Goal: Task Accomplishment & Management: Manage account settings

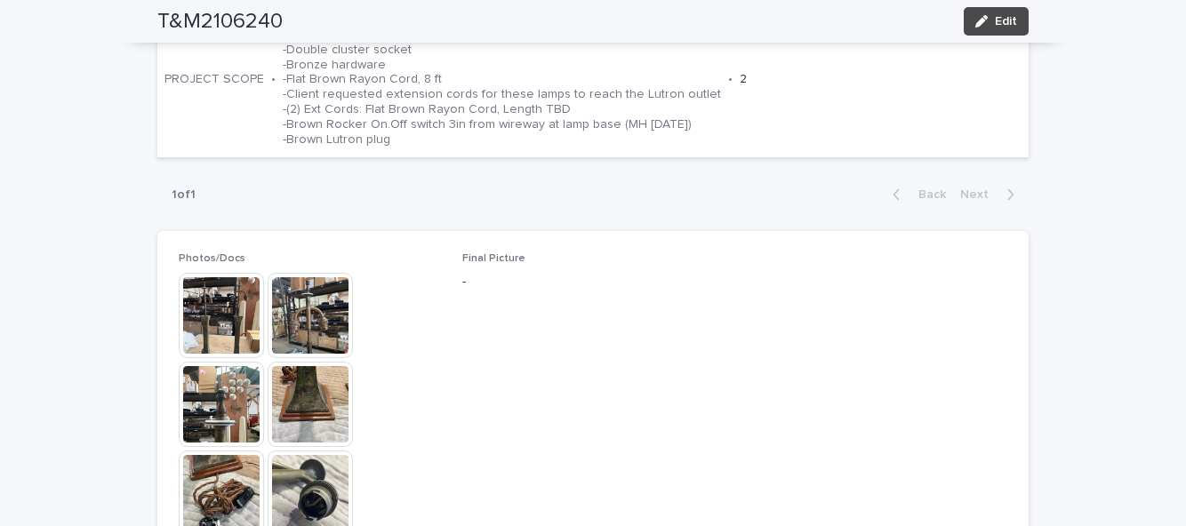
scroll to position [709, 0]
click at [1019, 24] on button "Edit" at bounding box center [995, 21] width 65 height 28
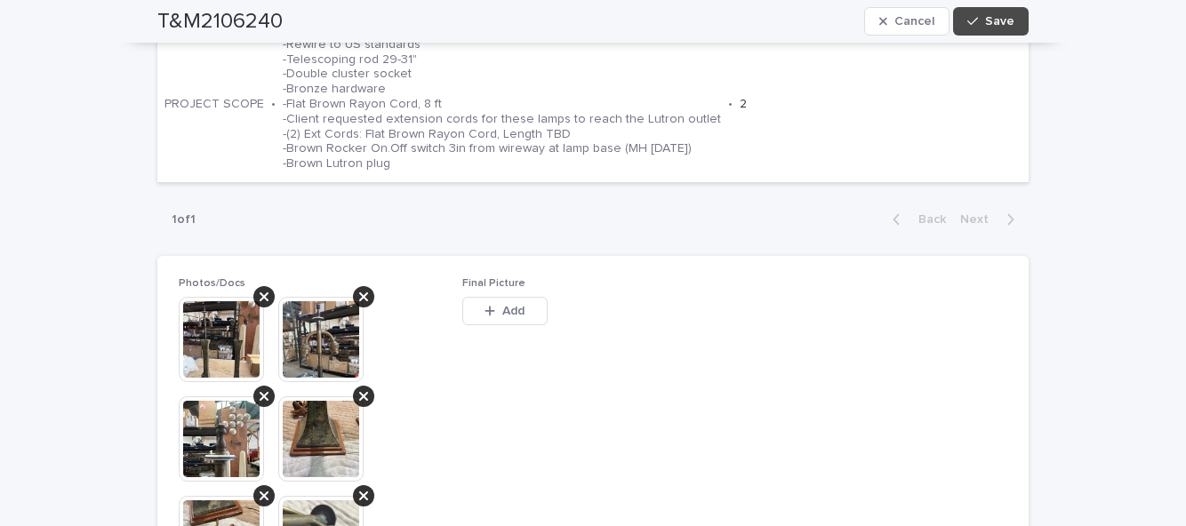
scroll to position [803, 0]
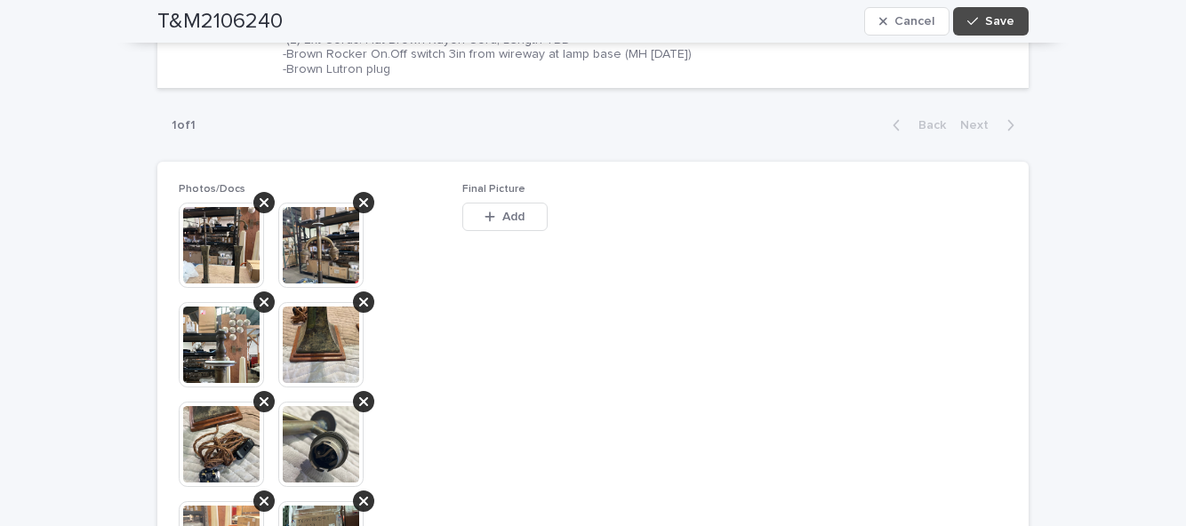
click at [524, 211] on span "Add" at bounding box center [513, 217] width 22 height 12
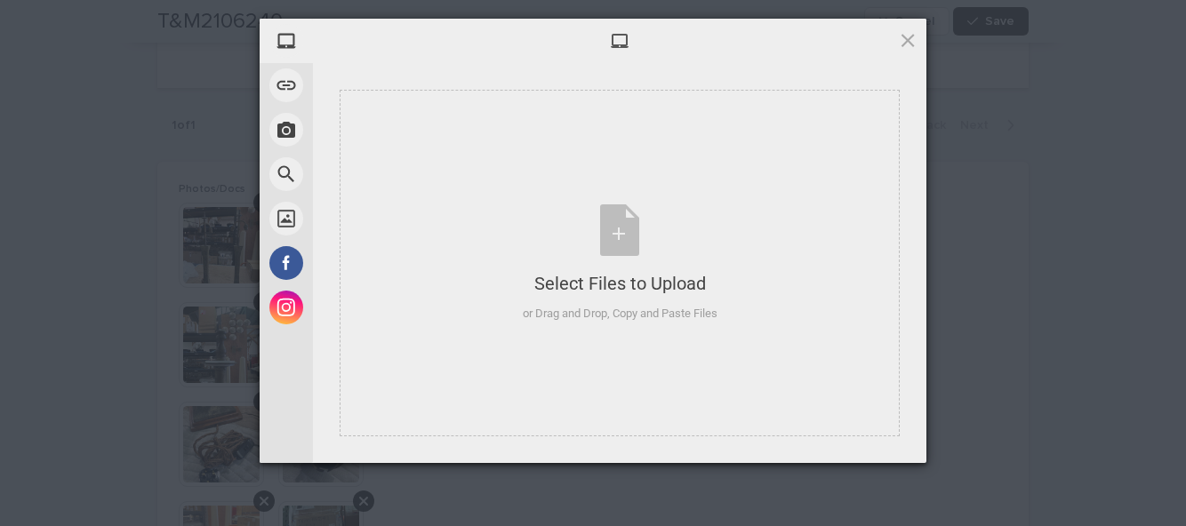
click at [608, 242] on div "Select Files to Upload or Drag and Drop, Copy and Paste Files" at bounding box center [620, 263] width 195 height 118
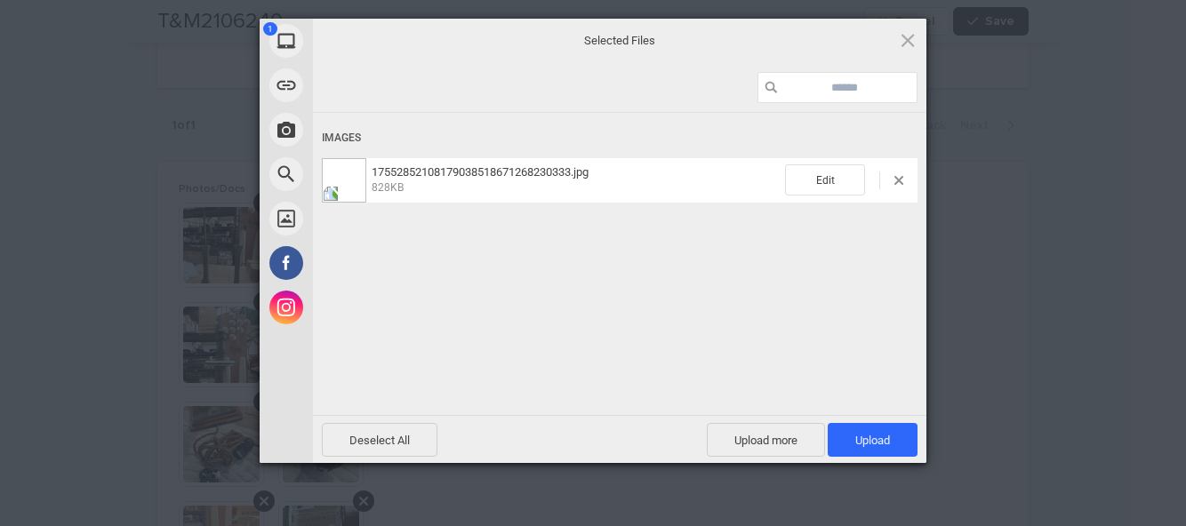
click at [771, 434] on span "Upload more" at bounding box center [766, 440] width 118 height 34
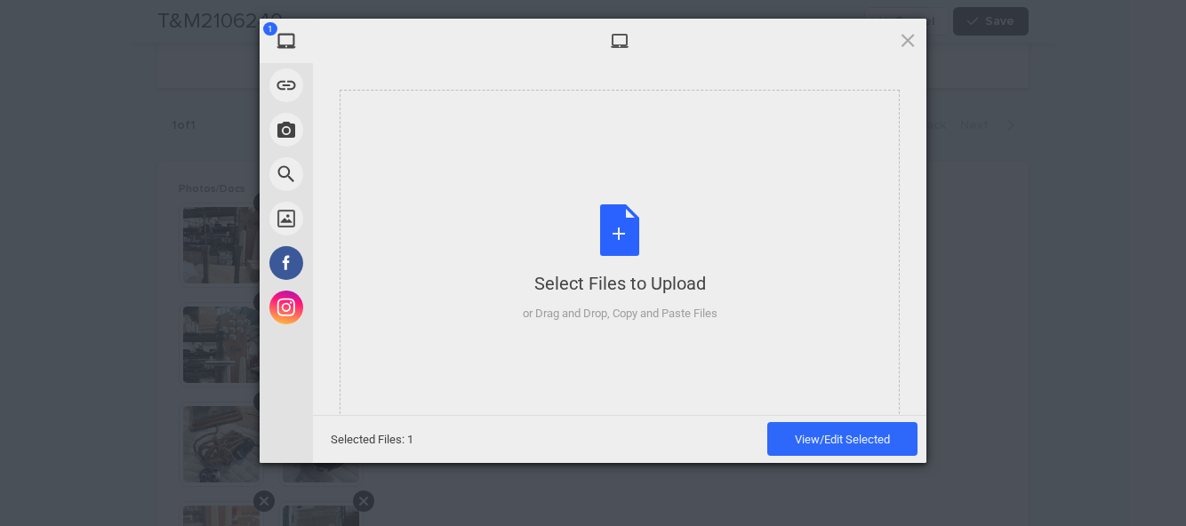
click at [606, 249] on div "Select Files to Upload or Drag and Drop, Copy and Paste Files" at bounding box center [620, 263] width 195 height 118
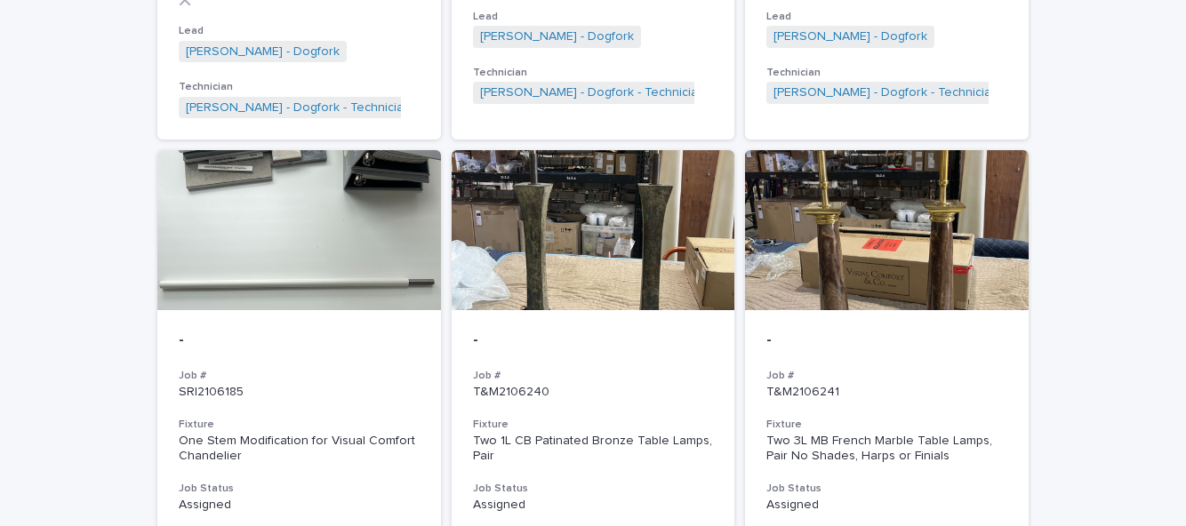
scroll to position [1755, 0]
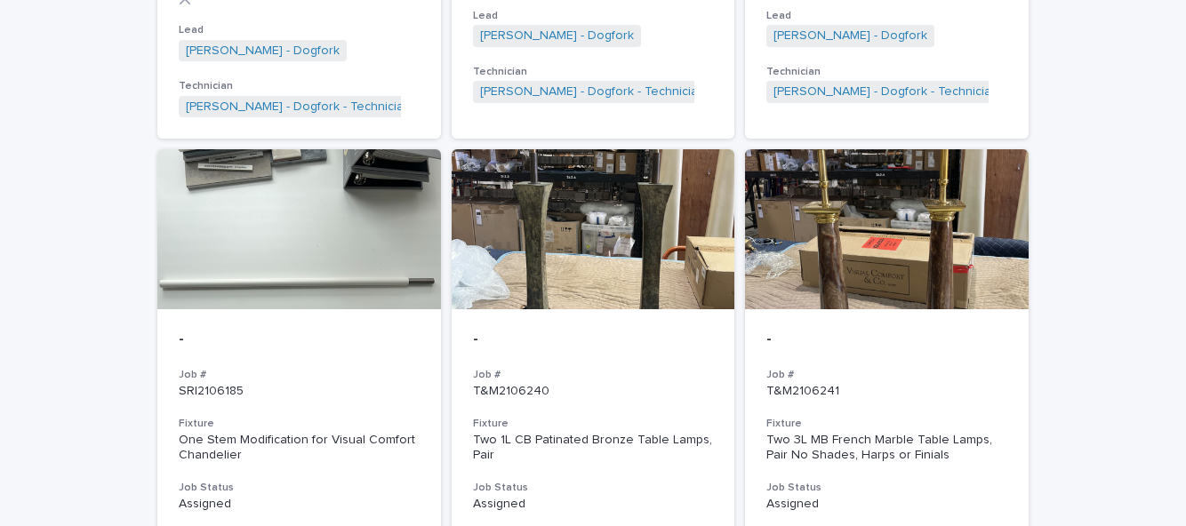
click at [620, 405] on div "- Job # T&M2106240 Fixture Two 1L CB Patinated Bronze Table Lamps, Pair Job Sta…" at bounding box center [594, 500] width 284 height 382
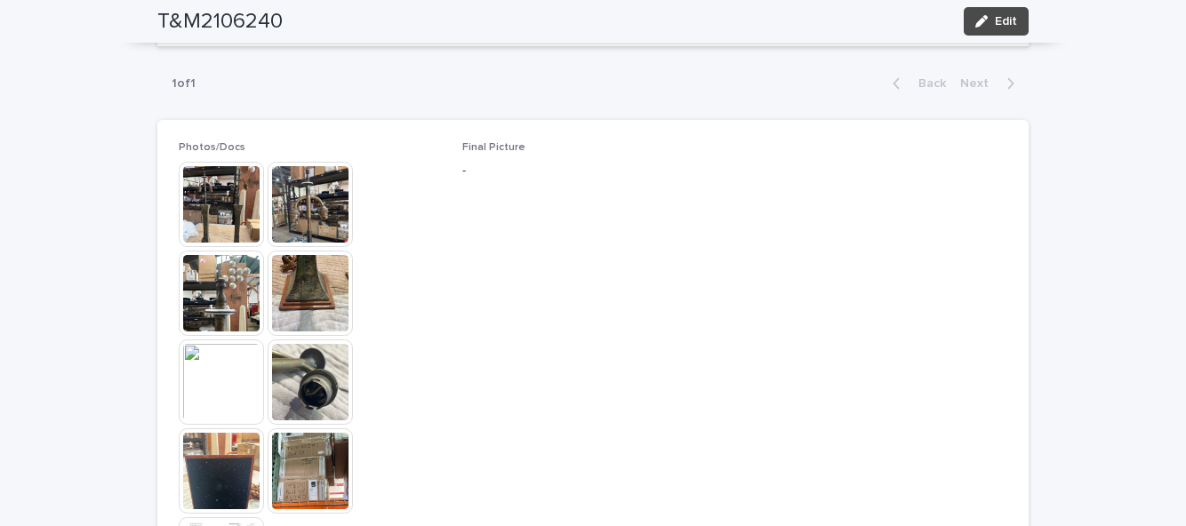
scroll to position [819, 0]
click at [1014, 33] on button "Edit" at bounding box center [995, 21] width 65 height 28
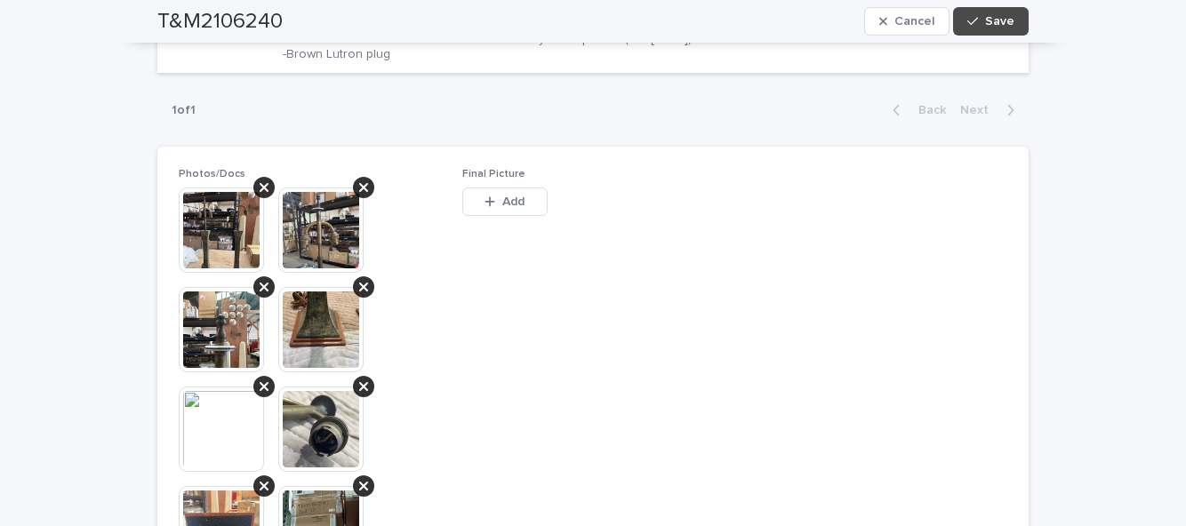
scroll to position [912, 0]
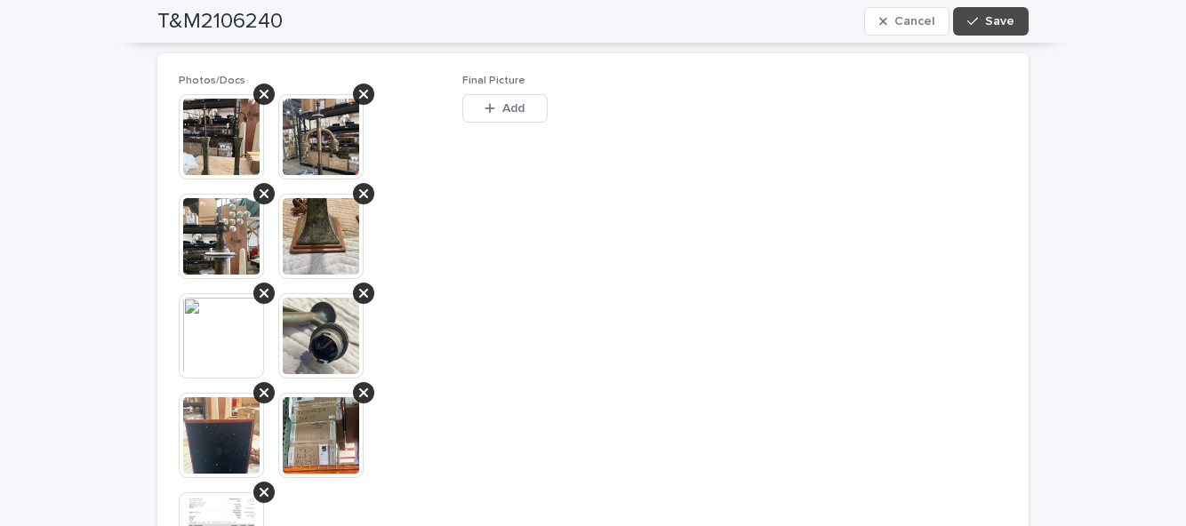
click at [524, 119] on button "Add" at bounding box center [504, 108] width 85 height 28
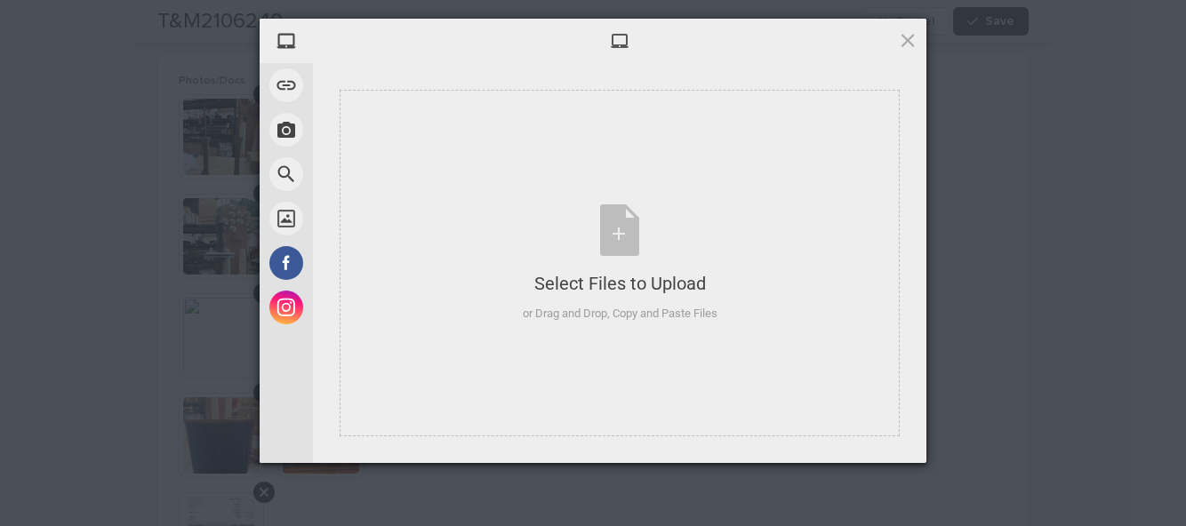
click at [620, 233] on div "Select Files to Upload or Drag and Drop, Copy and Paste Files" at bounding box center [620, 263] width 195 height 118
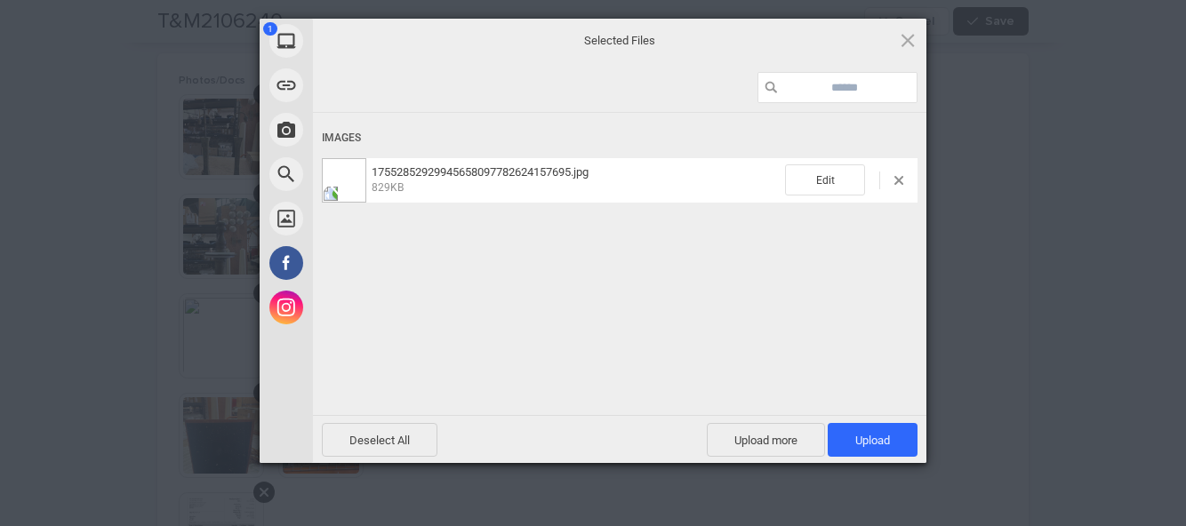
click at [889, 438] on span "Upload 1" at bounding box center [872, 440] width 35 height 13
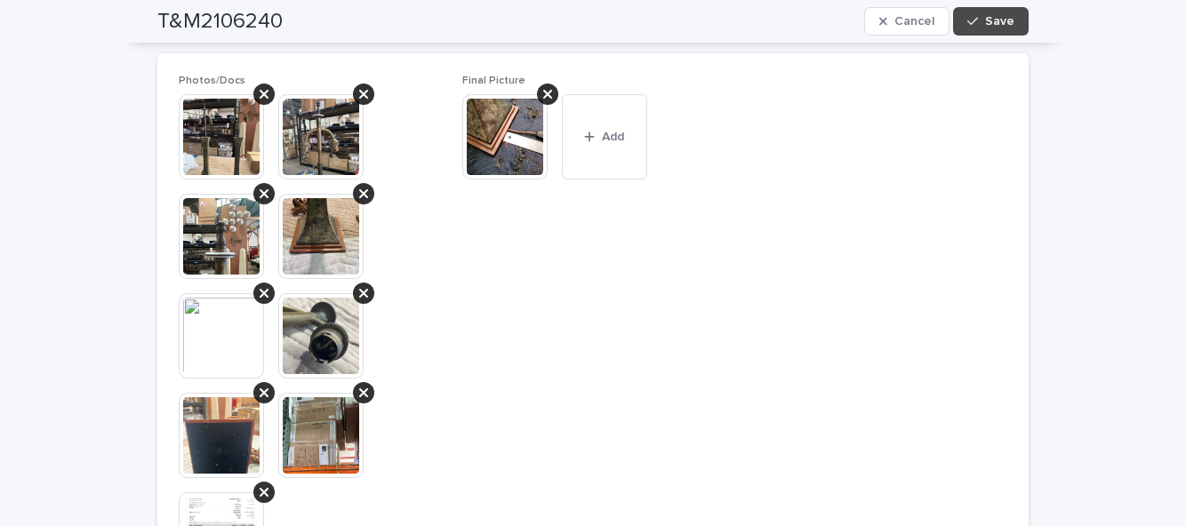
click at [1008, 27] on span "Save" at bounding box center [999, 21] width 29 height 12
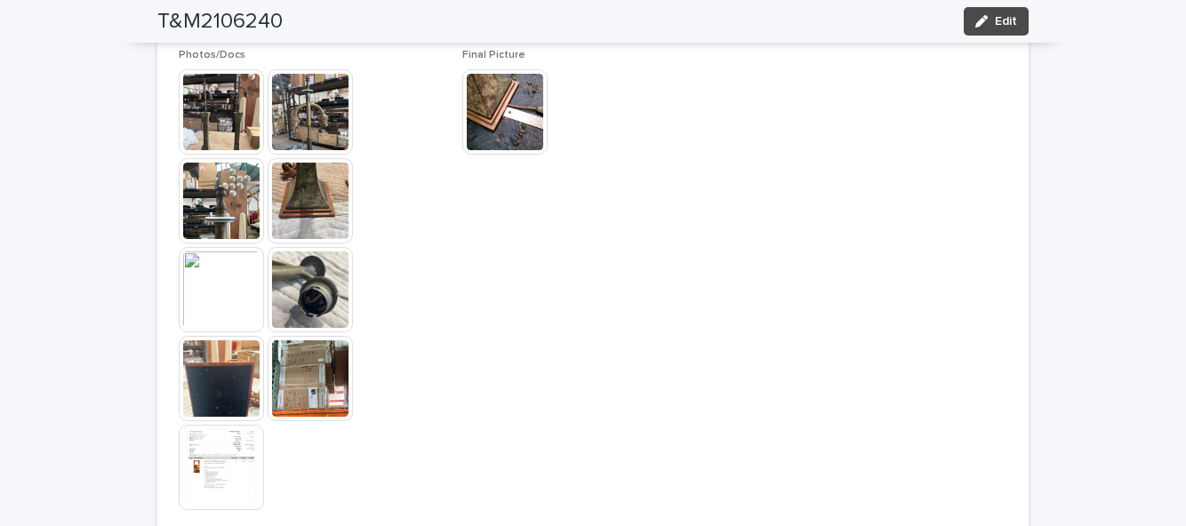
scroll to position [818, 0]
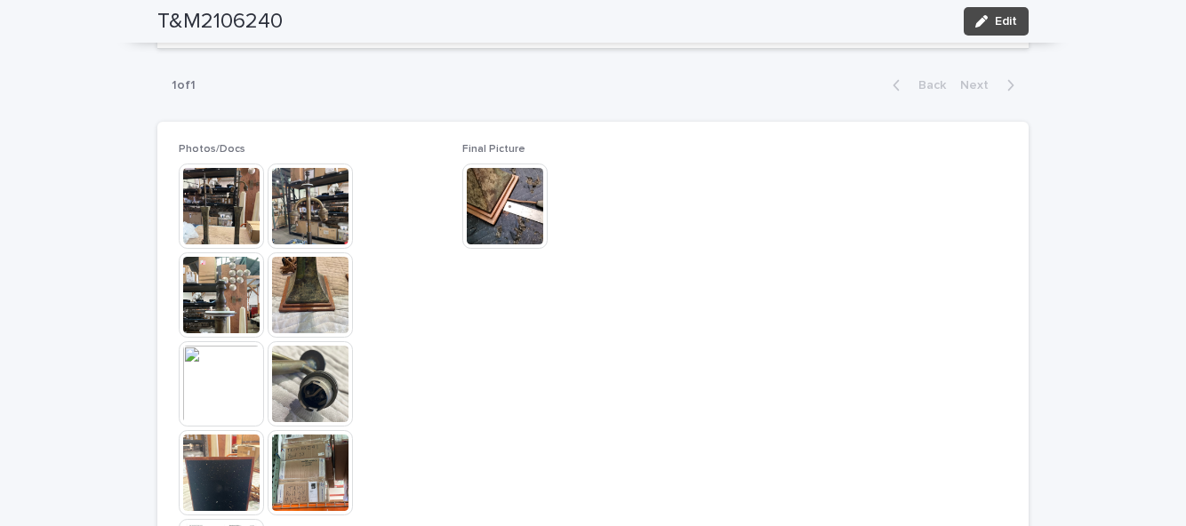
click at [1009, 22] on span "Edit" at bounding box center [1006, 21] width 22 height 12
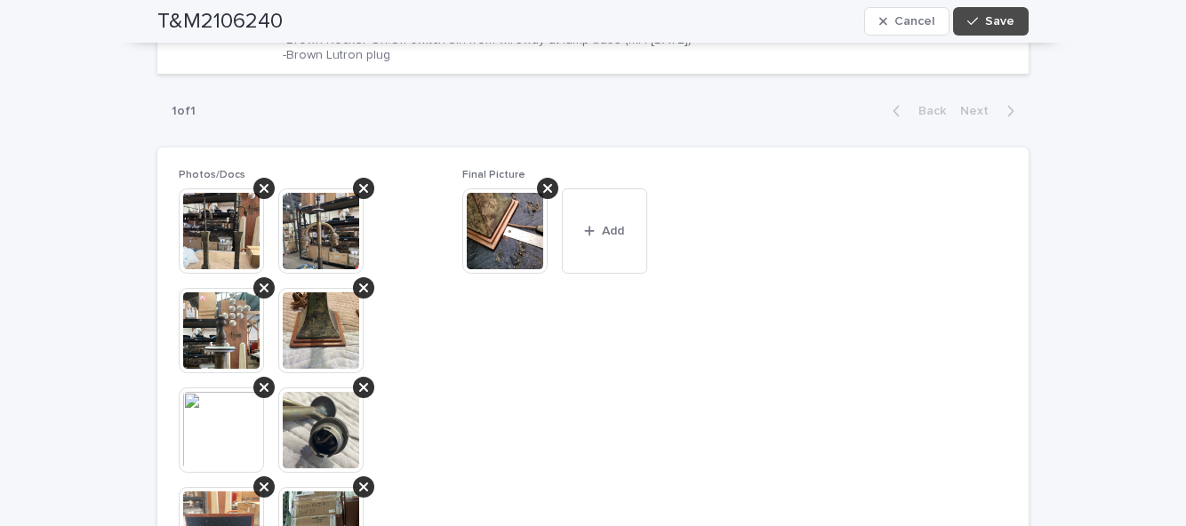
scroll to position [912, 0]
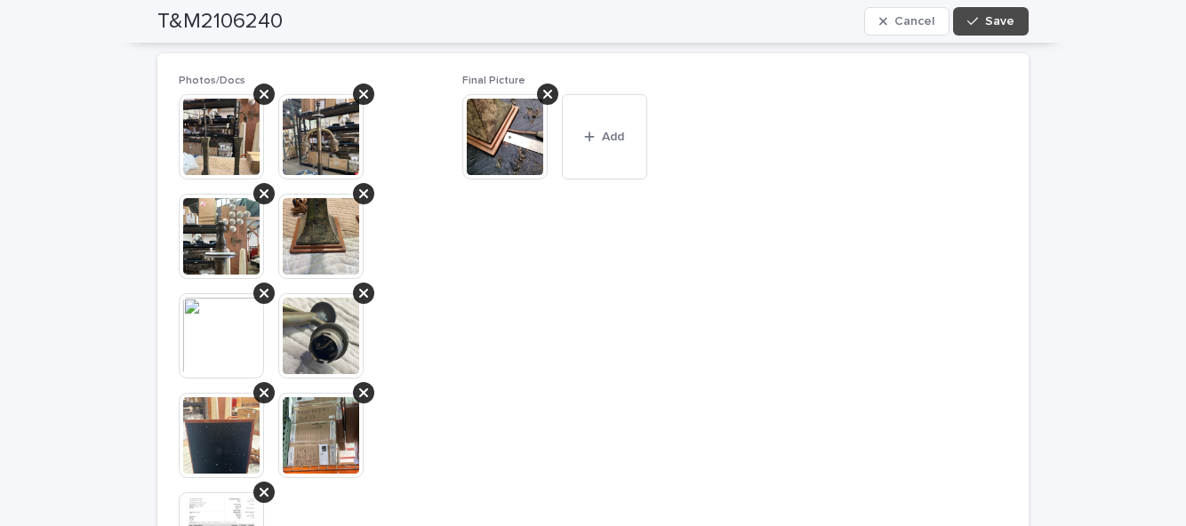
click at [610, 142] on span "Add" at bounding box center [613, 137] width 22 height 12
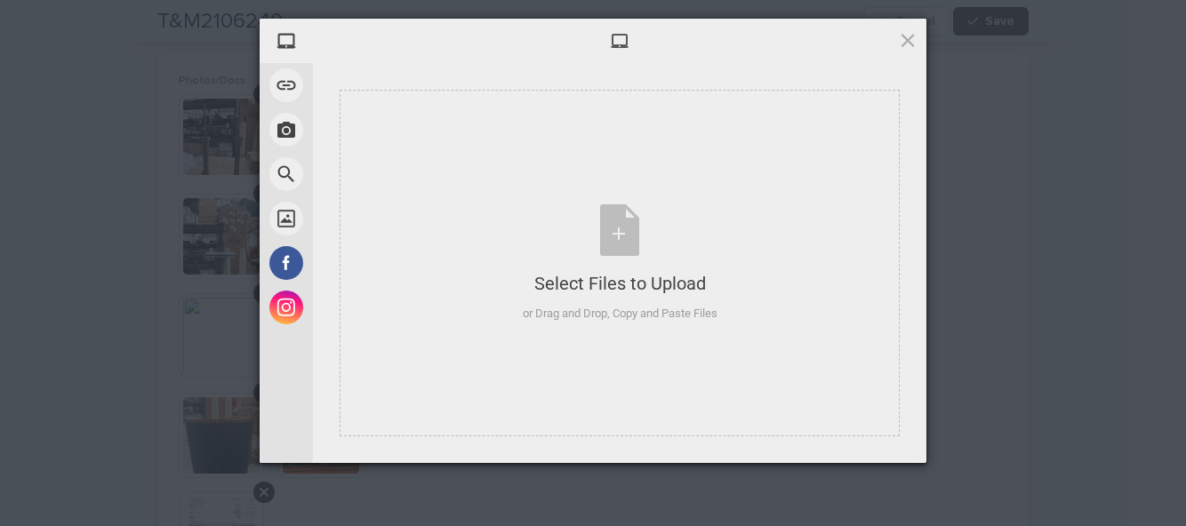
click at [620, 239] on div "Select Files to Upload or Drag and Drop, Copy and Paste Files" at bounding box center [620, 263] width 195 height 118
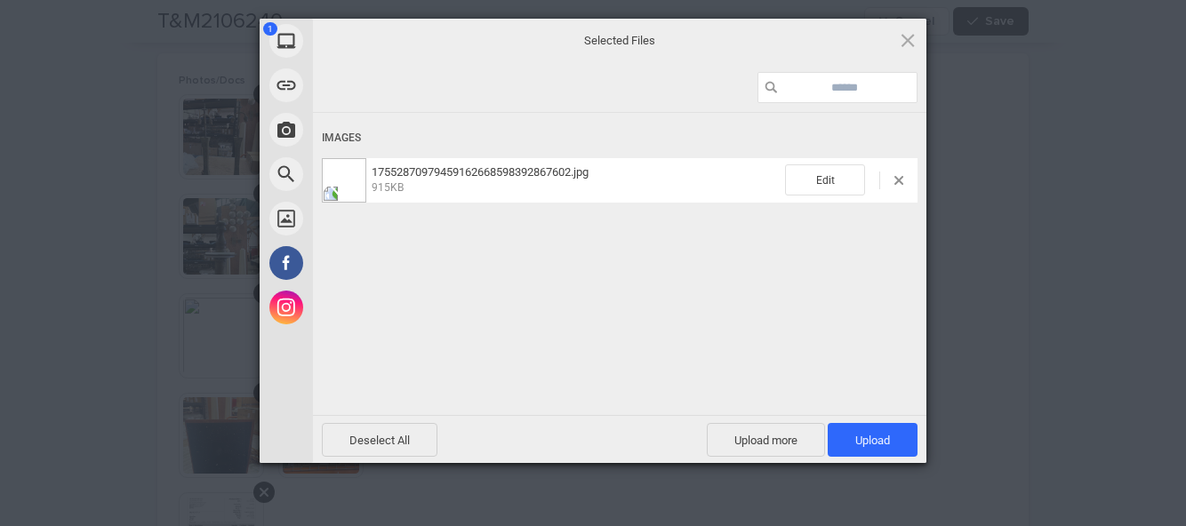
click at [889, 449] on span "Upload 1" at bounding box center [872, 440] width 90 height 34
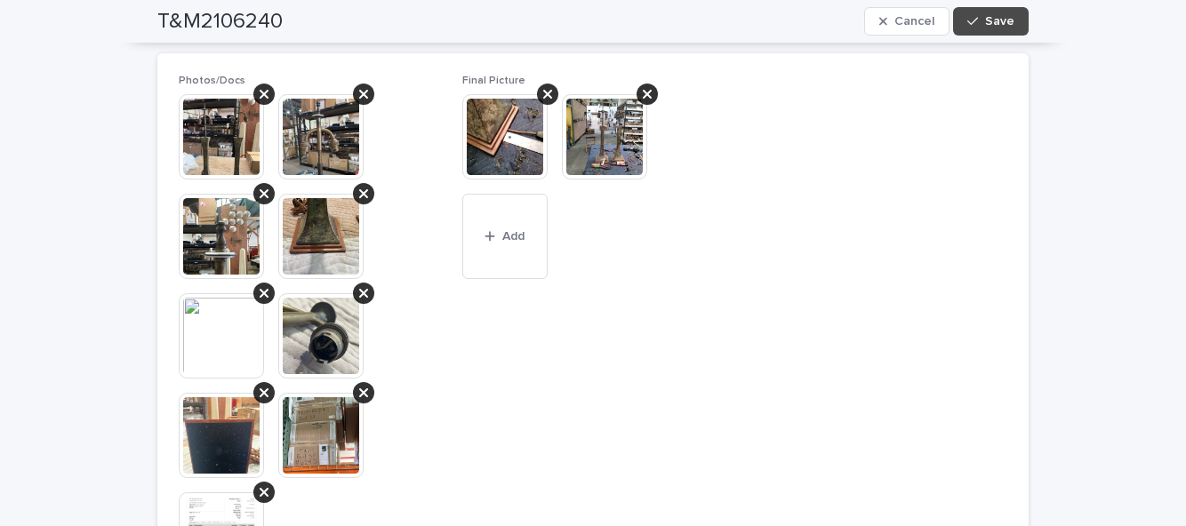
click at [1018, 32] on button "Save" at bounding box center [991, 21] width 76 height 28
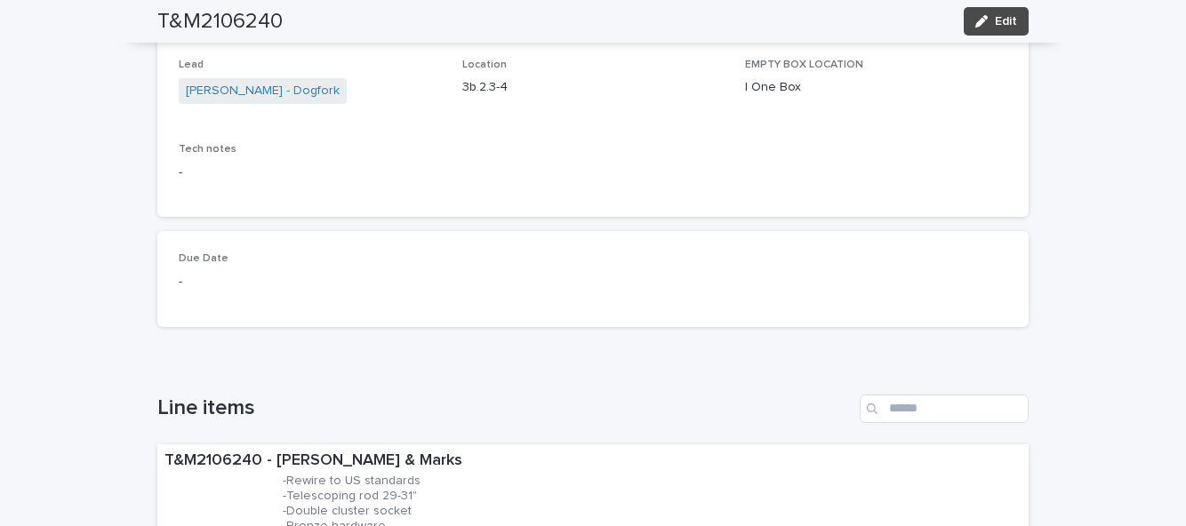
scroll to position [213, 0]
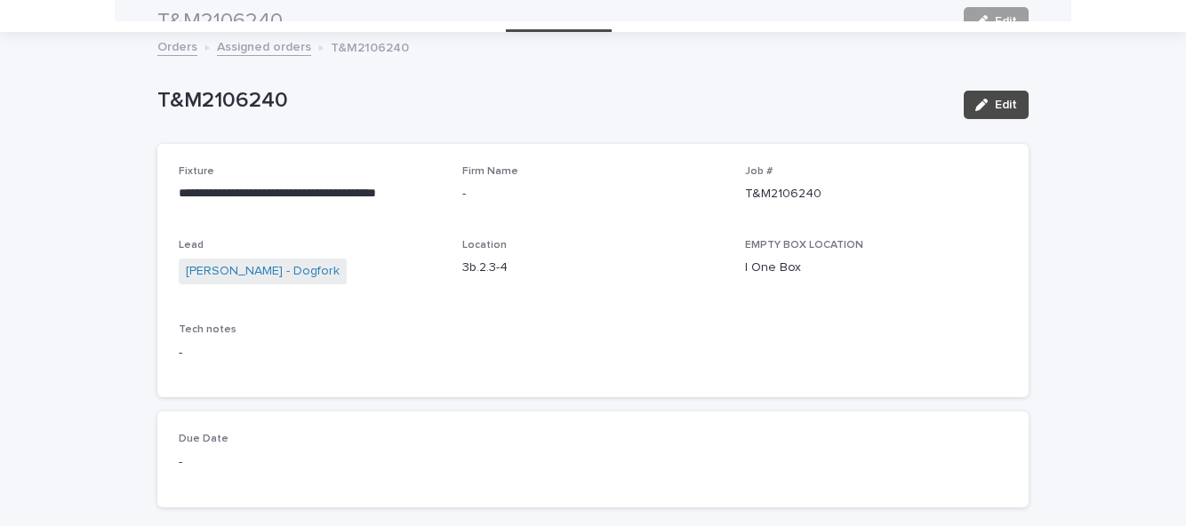
scroll to position [1, 0]
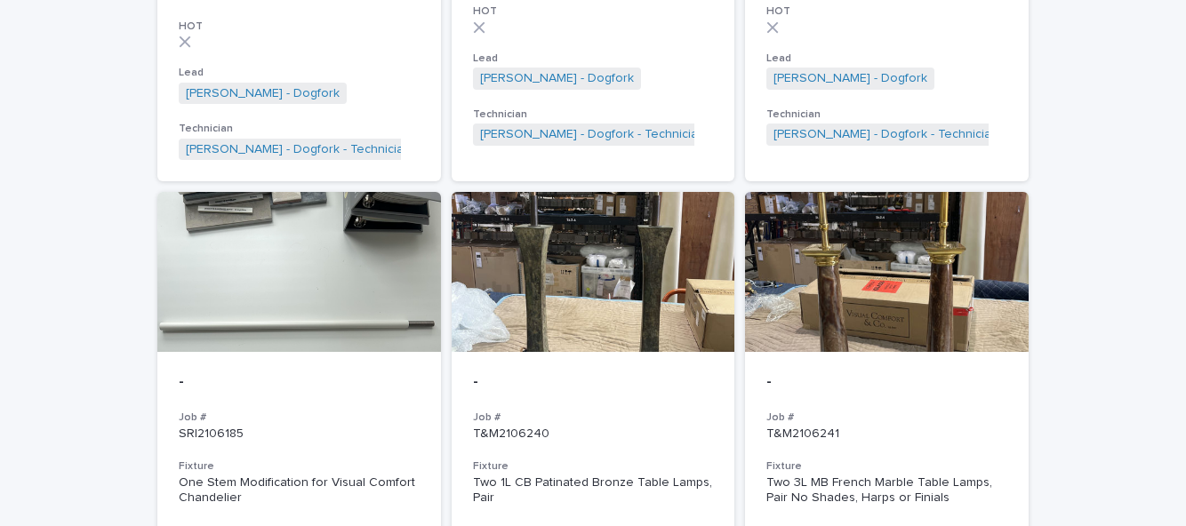
scroll to position [1713, 0]
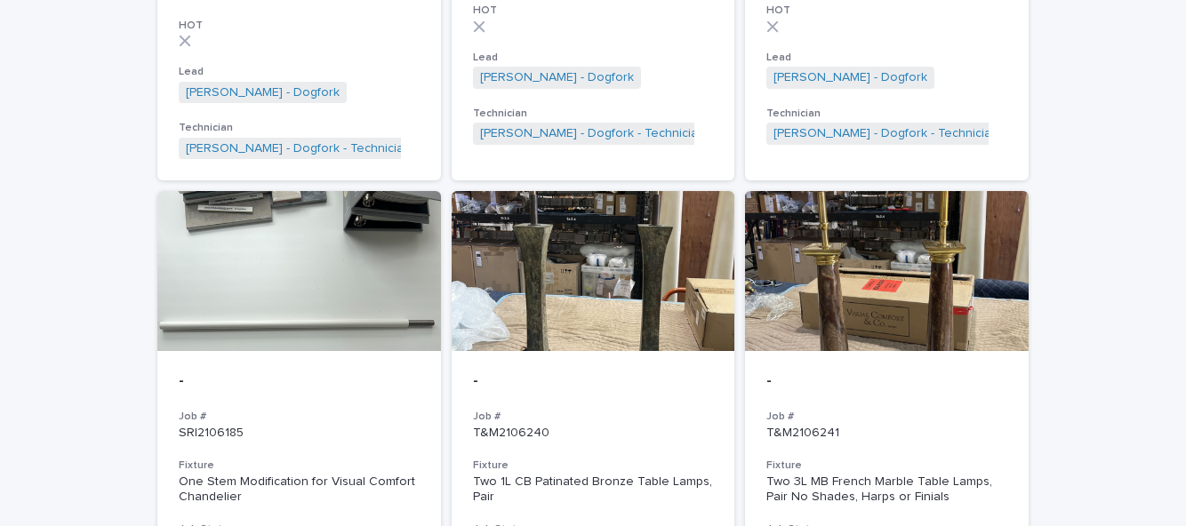
click at [911, 410] on h3 "Job #" at bounding box center [886, 417] width 241 height 14
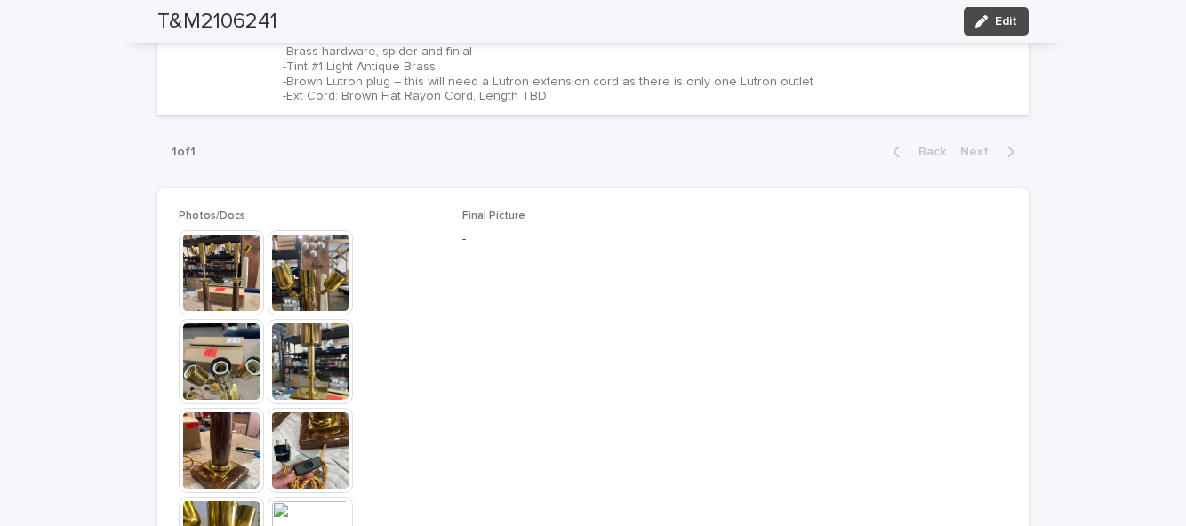
scroll to position [768, 0]
click at [213, 230] on img at bounding box center [221, 272] width 85 height 85
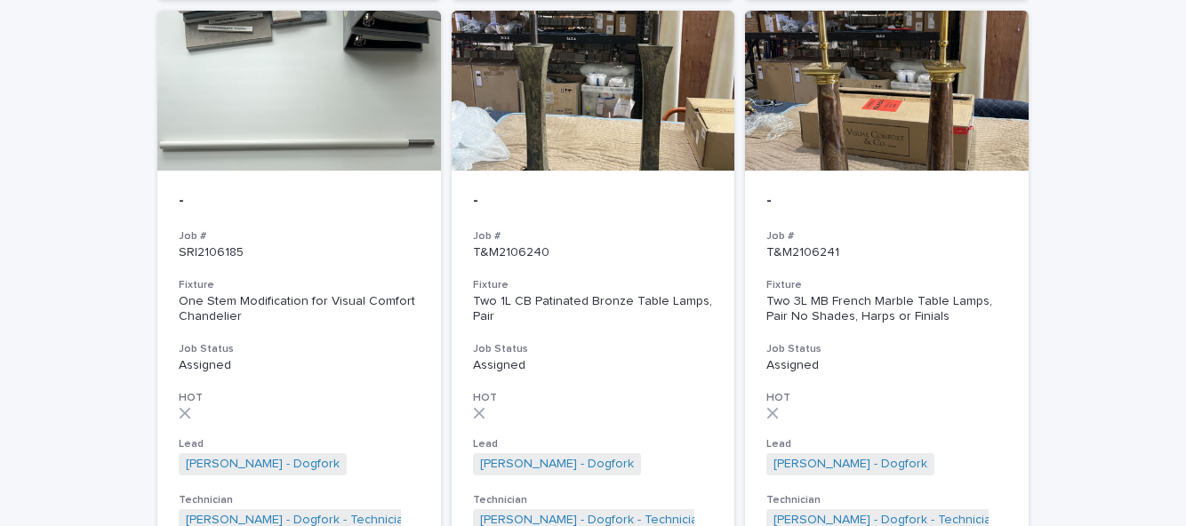
scroll to position [1917, 0]
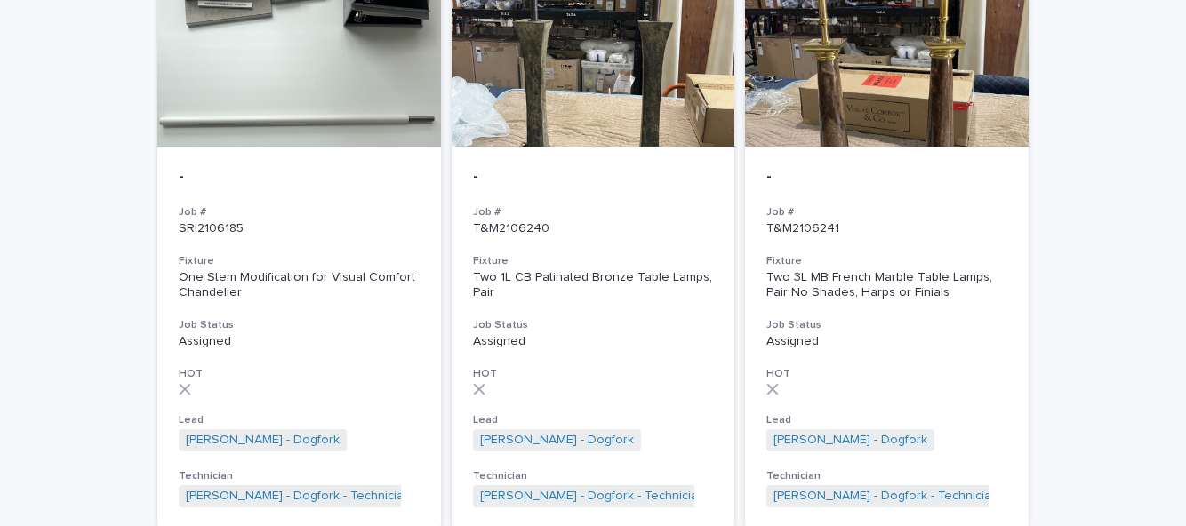
click at [942, 334] on p "Assigned" at bounding box center [886, 341] width 241 height 15
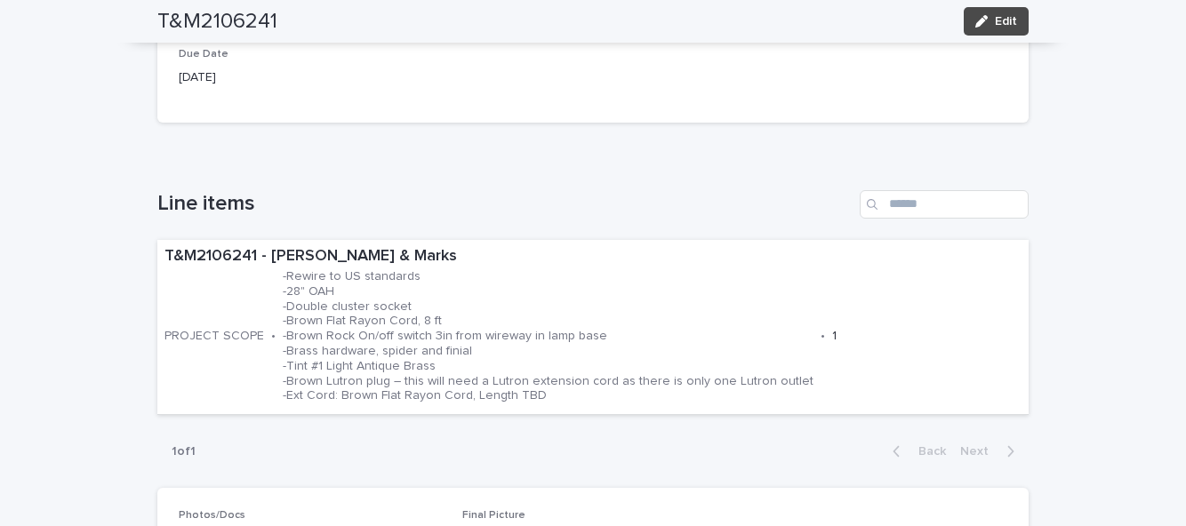
scroll to position [469, 0]
